Goal: Task Accomplishment & Management: Complete application form

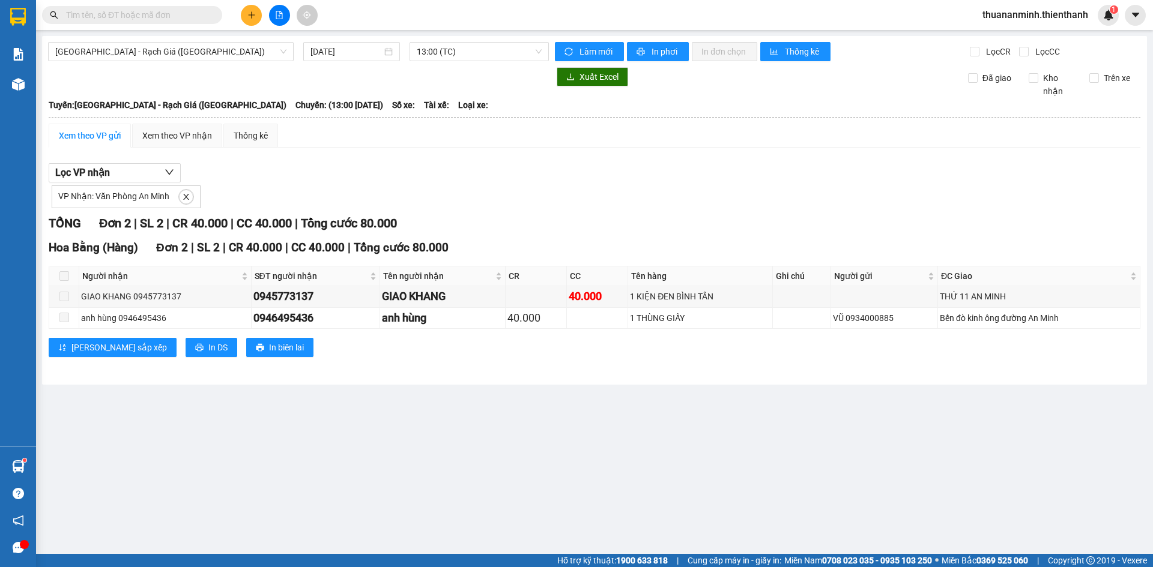
click at [249, 14] on icon "plus" at bounding box center [251, 15] width 8 height 8
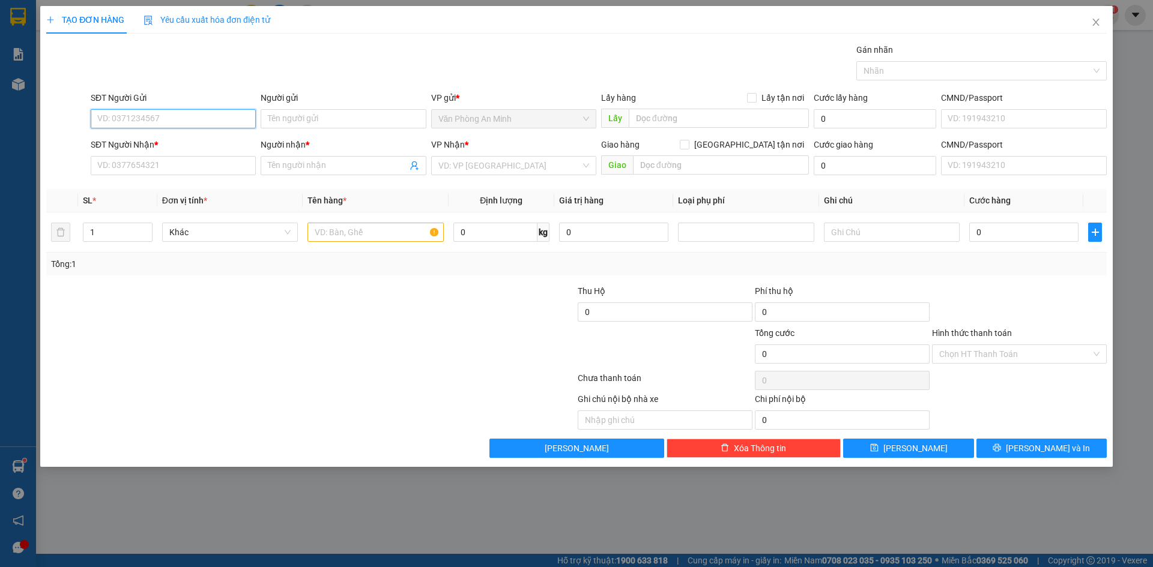
click at [176, 110] on input "SĐT Người Gửi" at bounding box center [173, 118] width 165 height 19
paste input "0919808935"
type input "0919808935"
click at [175, 143] on div "0919808935 - [PERSON_NAME] THỨ" at bounding box center [173, 142] width 151 height 13
type input "TUẤN ANH CUA MIỆT THỨ"
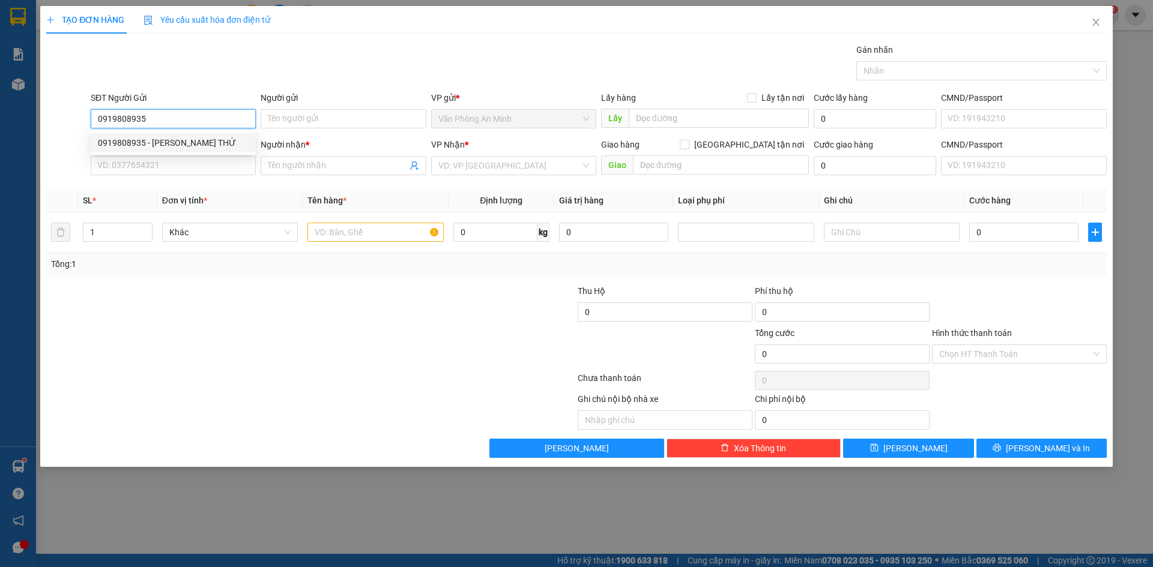
type input "0703974152"
type input "LONG PHI"
type input "70.000"
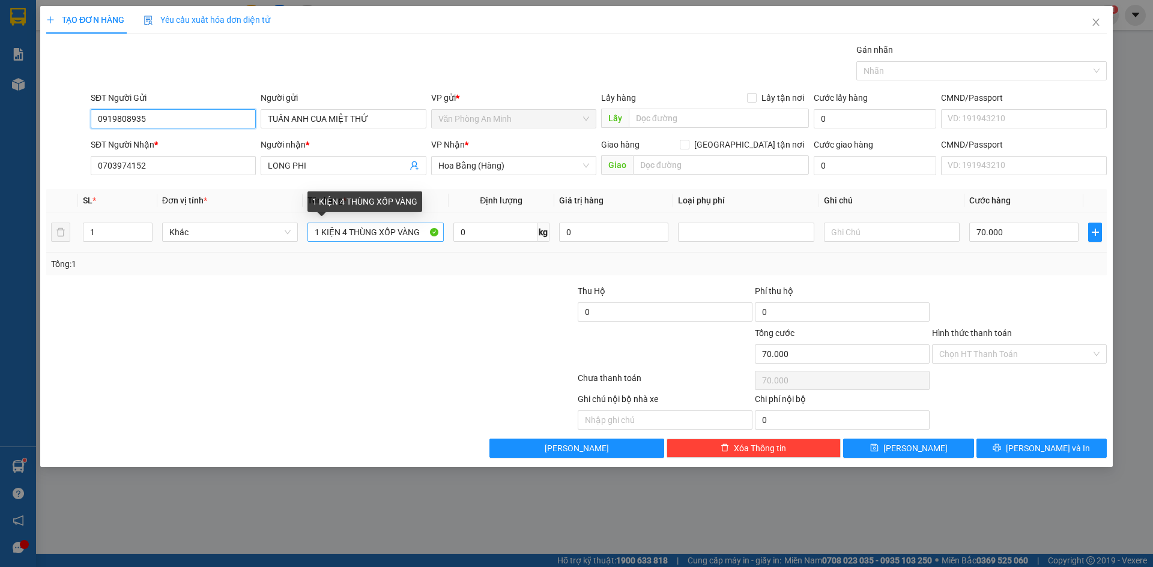
type input "0919808935"
click at [343, 232] on input "1 KIỆN 4 THÙNG XỐP VÀNG" at bounding box center [375, 232] width 136 height 19
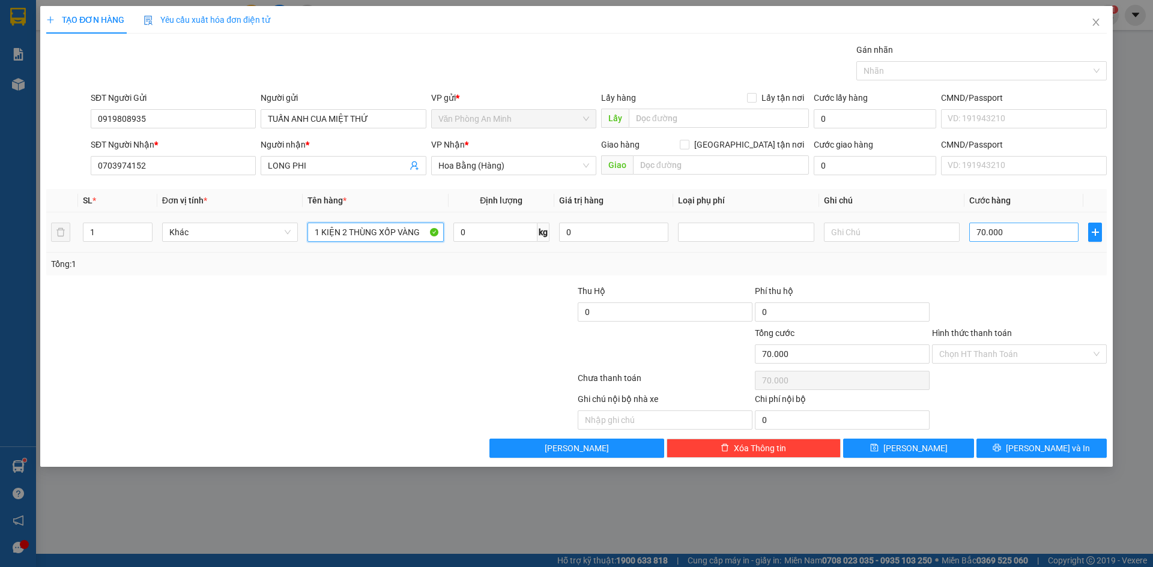
type input "1 KIỆN 2 THÙNG XỐP VÀNG"
click at [1032, 235] on input "70.000" at bounding box center [1023, 232] width 109 height 19
type input "5"
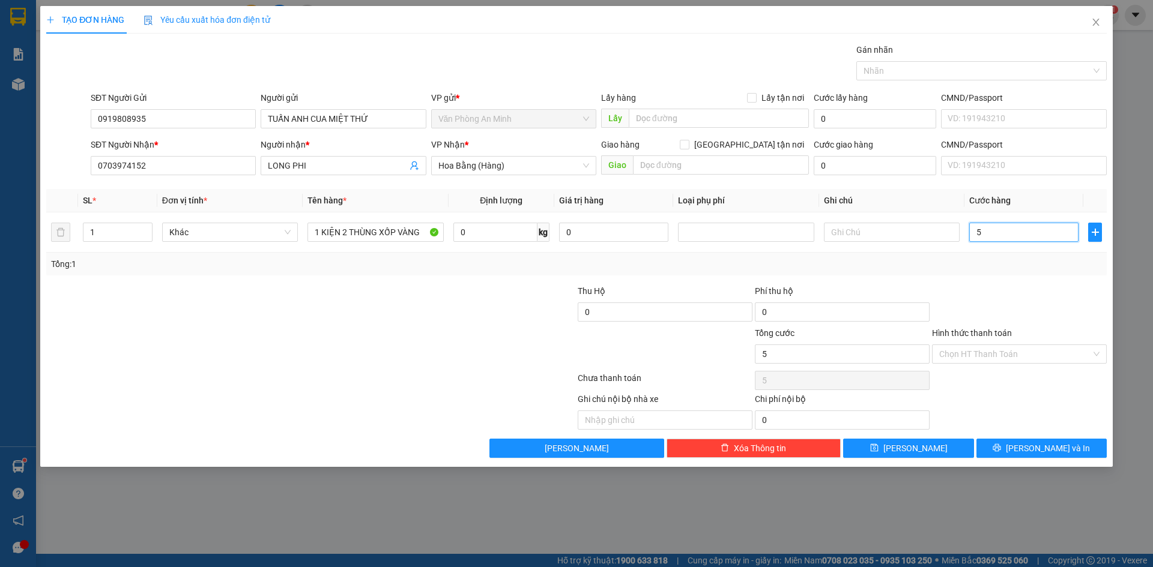
type input "50"
type input "50.000"
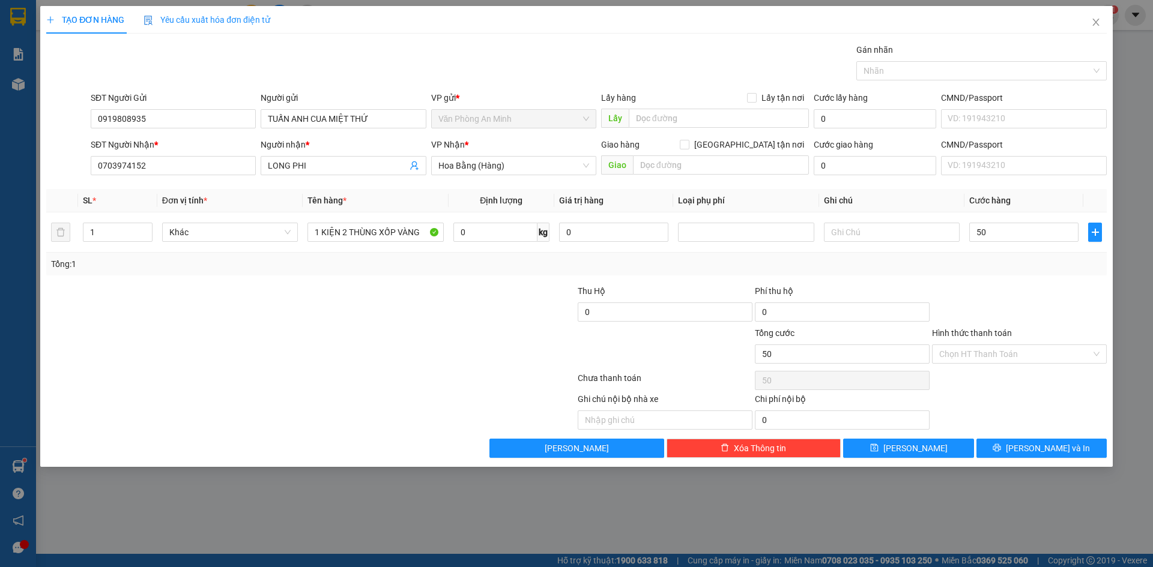
type input "50.000"
click at [1024, 286] on div at bounding box center [1018, 306] width 177 height 42
click at [1029, 446] on button "[PERSON_NAME] và In" at bounding box center [1041, 448] width 130 height 19
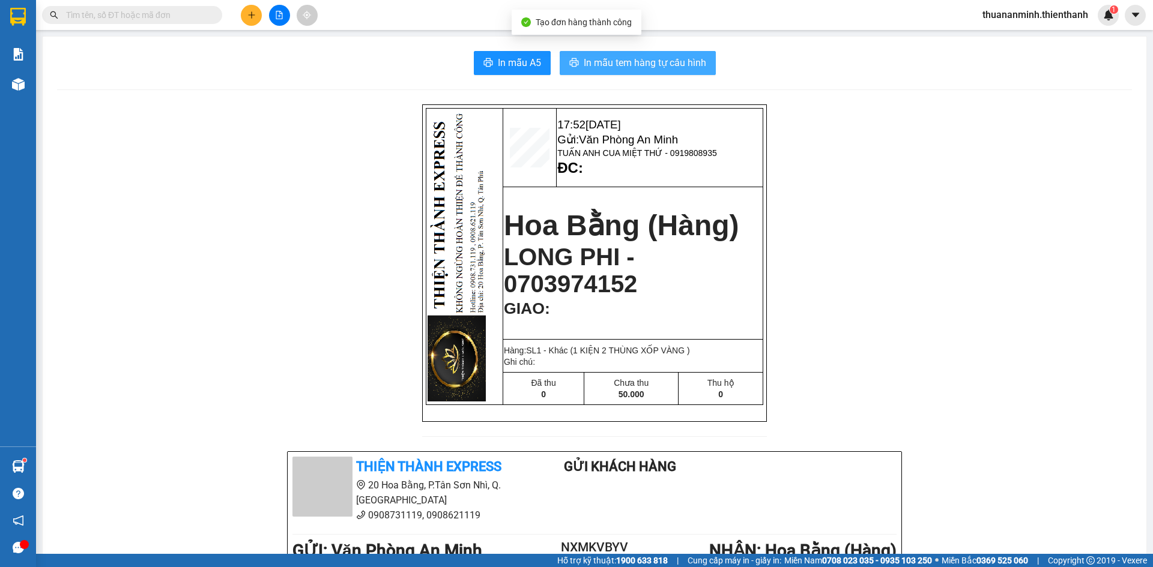
click at [642, 63] on span "In mẫu tem hàng tự cấu hình" at bounding box center [644, 62] width 122 height 15
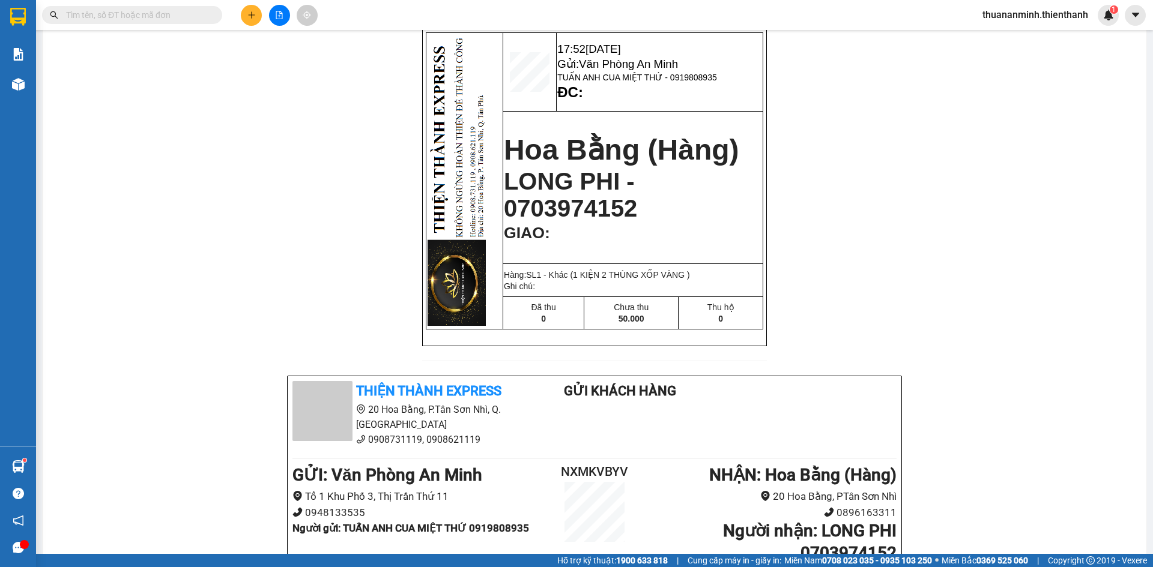
scroll to position [120, 0]
